Goal: Find specific page/section: Find specific page/section

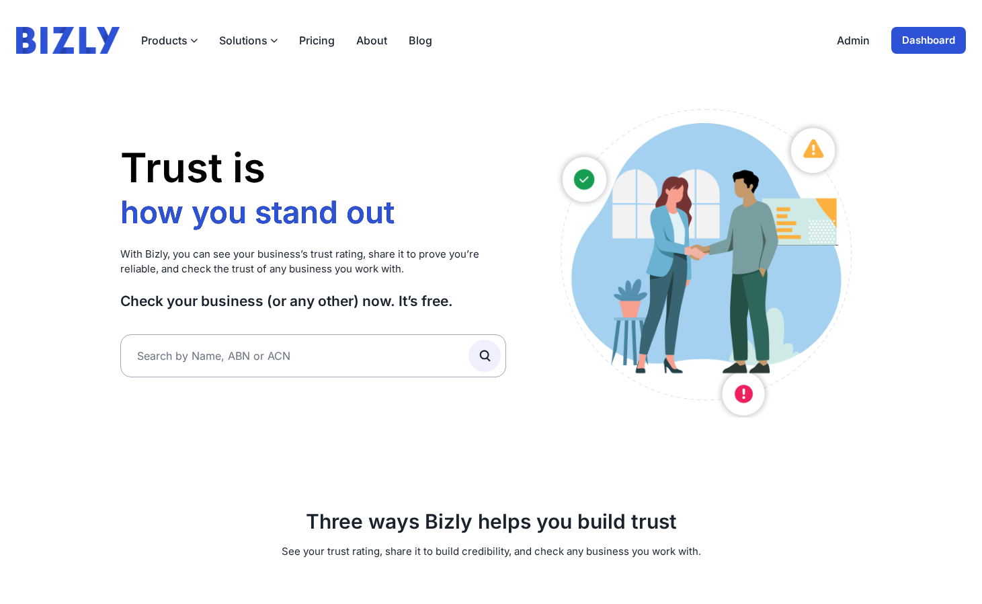
click at [856, 52] on div "Admin Dashboard" at bounding box center [901, 40] width 129 height 27
click at [858, 43] on link "Admin" at bounding box center [853, 40] width 33 height 16
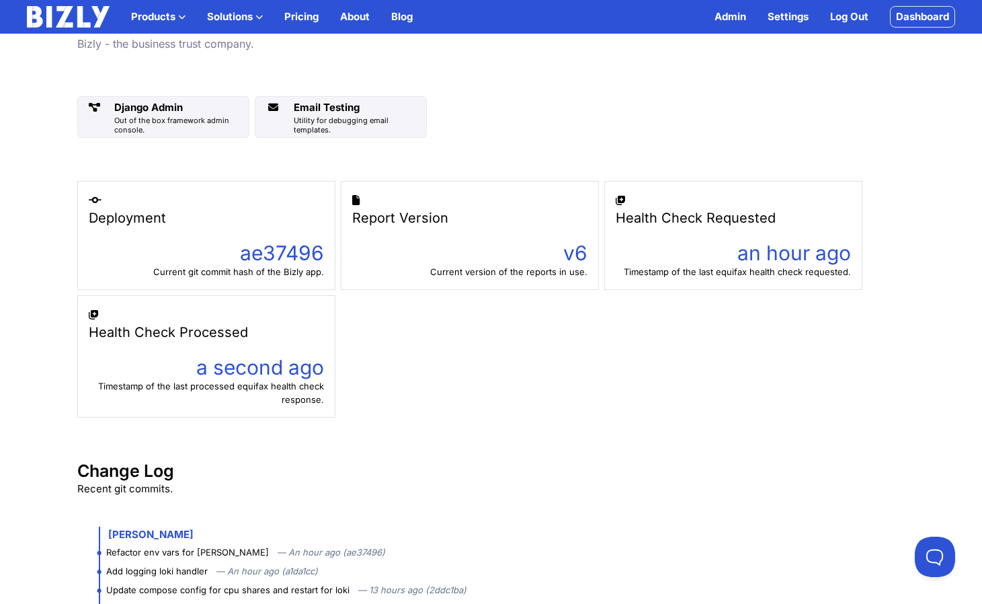
scroll to position [71, 0]
drag, startPoint x: 632, startPoint y: 219, endPoint x: 743, endPoint y: 218, distance: 110.9
click at [743, 218] on div "Health Check Requested" at bounding box center [733, 216] width 235 height 19
drag, startPoint x: 736, startPoint y: 255, endPoint x: 876, endPoint y: 255, distance: 139.8
click at [876, 255] on div "Deployment ae37496 Current git commit hash of the Bizly app. Report Version v6 …" at bounding box center [491, 297] width 828 height 237
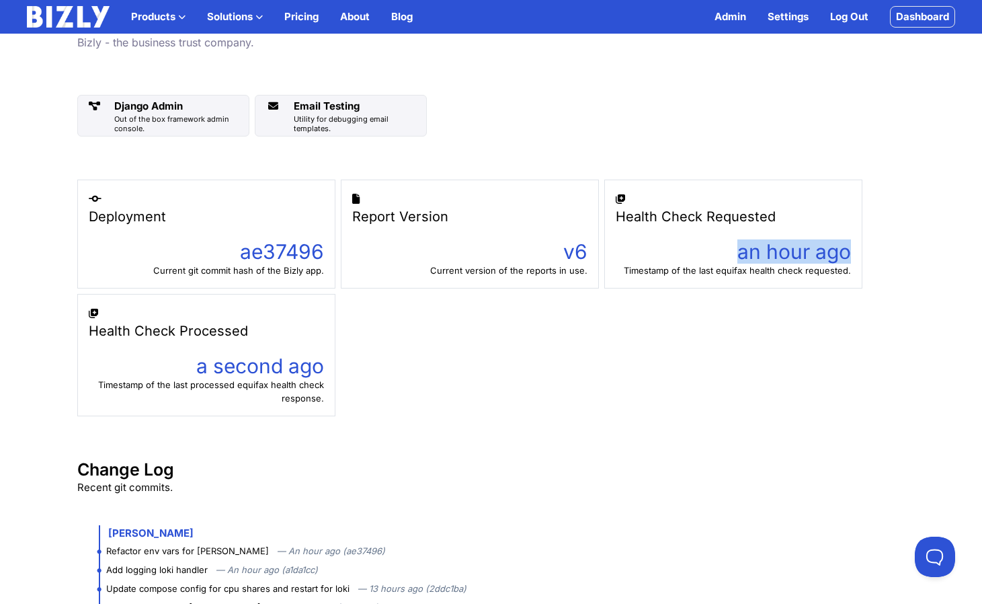
click at [876, 255] on div "Deployment ae37496 Current git commit hash of the Bizly app. Report Version v6 …" at bounding box center [491, 297] width 828 height 237
drag, startPoint x: 108, startPoint y: 334, endPoint x: 249, endPoint y: 331, distance: 140.5
click at [249, 331] on div "Health Check Processed" at bounding box center [206, 330] width 235 height 19
drag, startPoint x: 197, startPoint y: 371, endPoint x: 398, endPoint y: 374, distance: 201.0
click at [398, 374] on div "Deployment ae37496 Current git commit hash of the Bizly app. Report Version v6 …" at bounding box center [491, 297] width 828 height 237
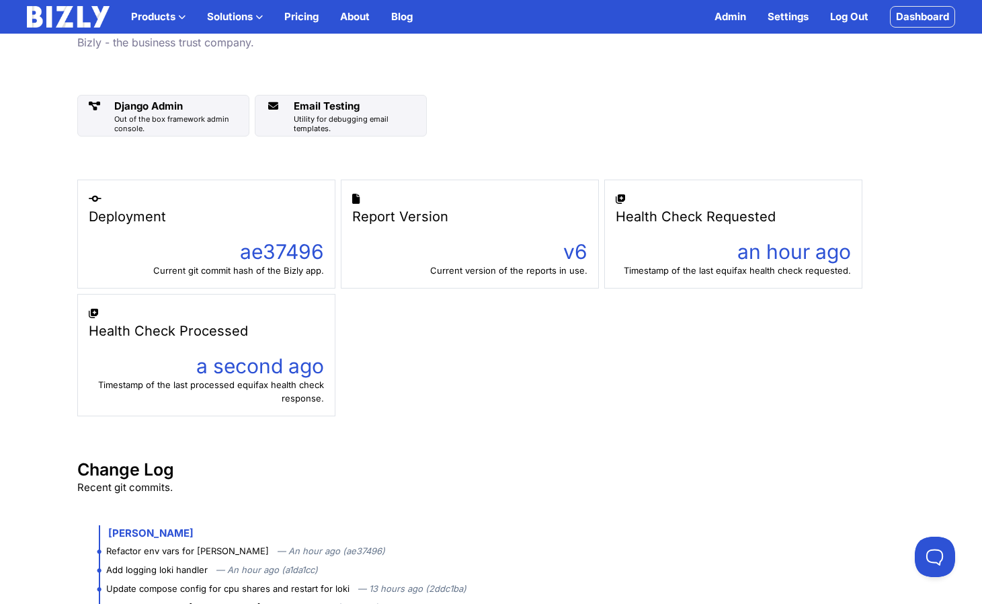
drag, startPoint x: 505, startPoint y: 160, endPoint x: 560, endPoint y: 183, distance: 59.7
click at [560, 183] on div "Admin Bizly - the business trust company. Django Admin Out of the box framework…" at bounding box center [491, 378] width 860 height 745
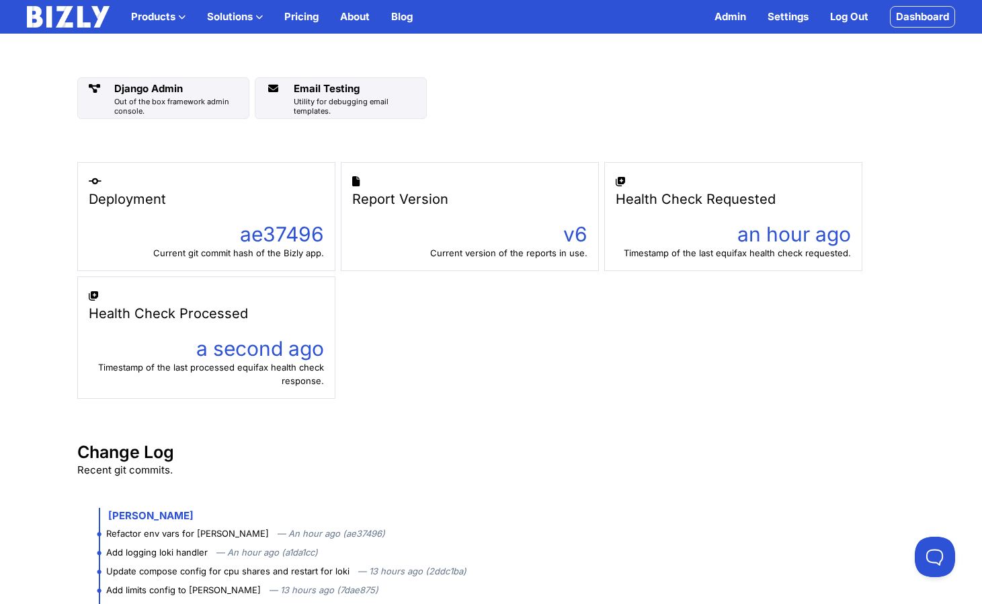
scroll to position [0, 0]
